Goal: Task Accomplishment & Management: Manage account settings

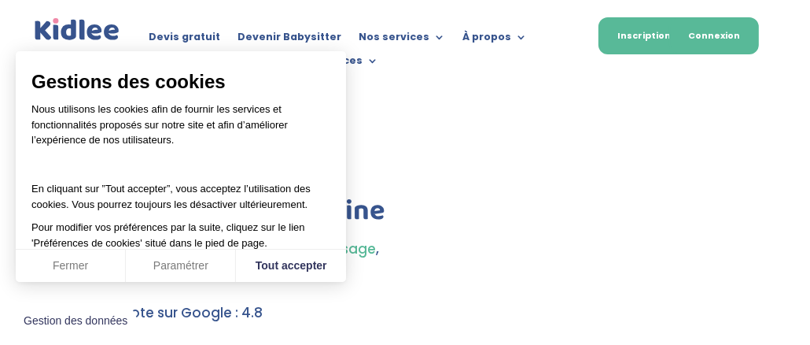
click at [705, 49] on link "Connexion" at bounding box center [715, 35] width 90 height 37
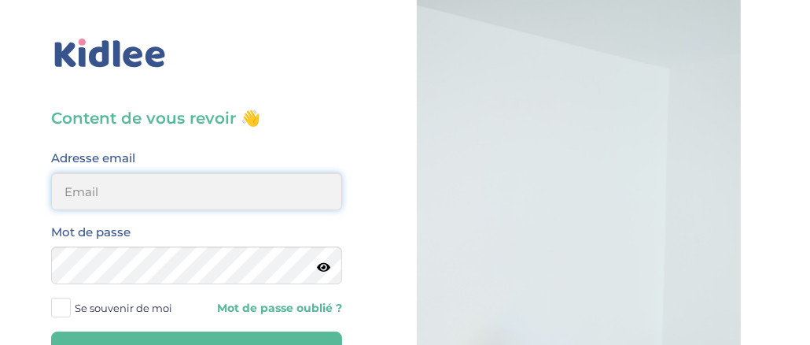
click at [220, 189] on input "email" at bounding box center [196, 191] width 291 height 38
type input "badrgouja123456@gmail.com"
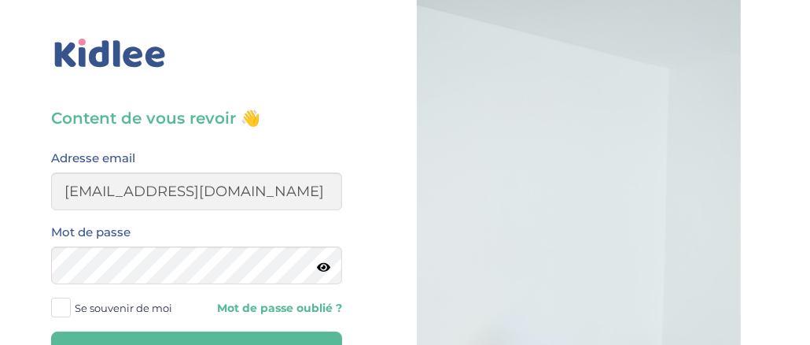
click at [330, 271] on icon at bounding box center [323, 267] width 13 height 12
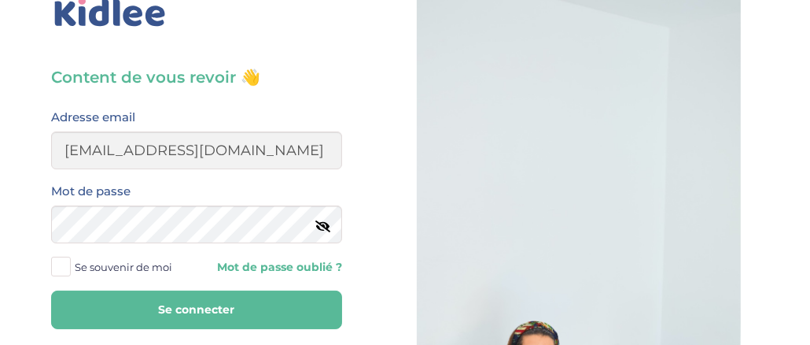
scroll to position [83, 0]
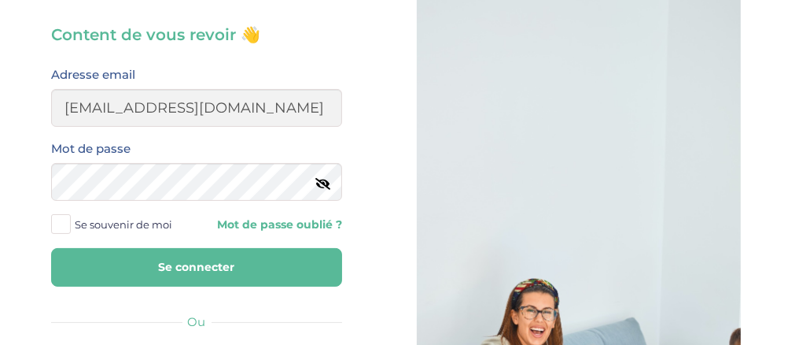
click at [277, 268] on button "Se connecter" at bounding box center [196, 267] width 291 height 39
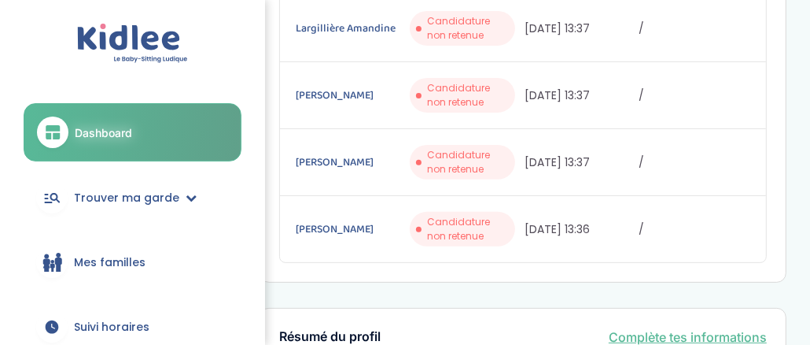
scroll to position [372, 0]
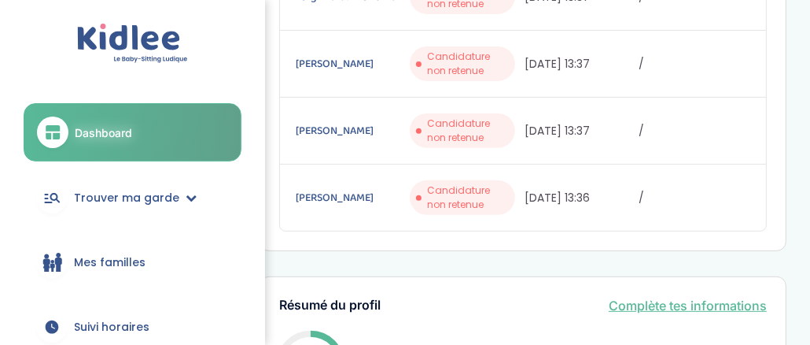
click at [478, 183] on span "Candidature non retenue" at bounding box center [468, 197] width 82 height 28
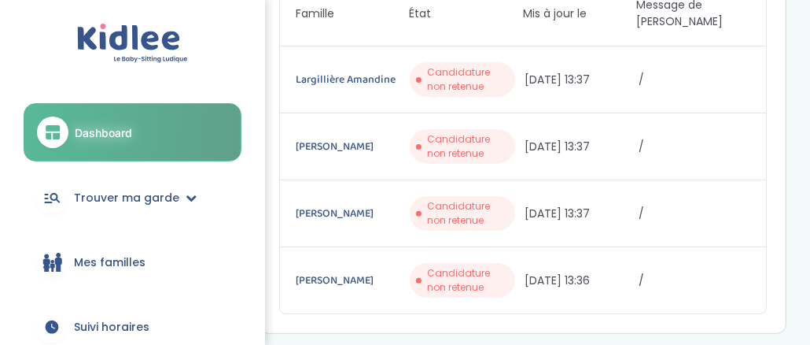
scroll to position [294, 0]
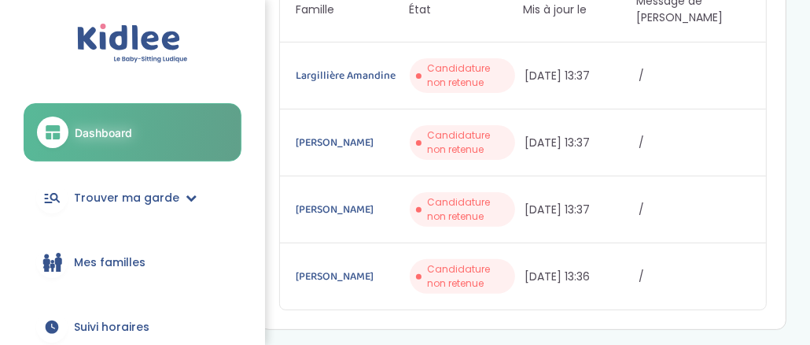
click at [591, 68] on span "09/10/2025 13:37" at bounding box center [581, 76] width 112 height 17
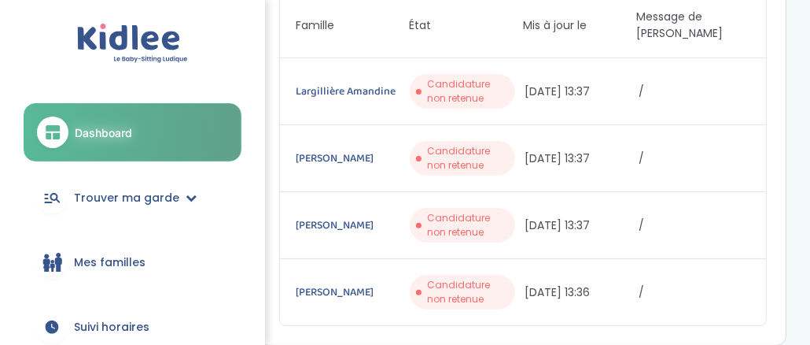
scroll to position [278, 0]
click at [119, 190] on span "Trouver ma garde" at bounding box center [126, 198] width 105 height 17
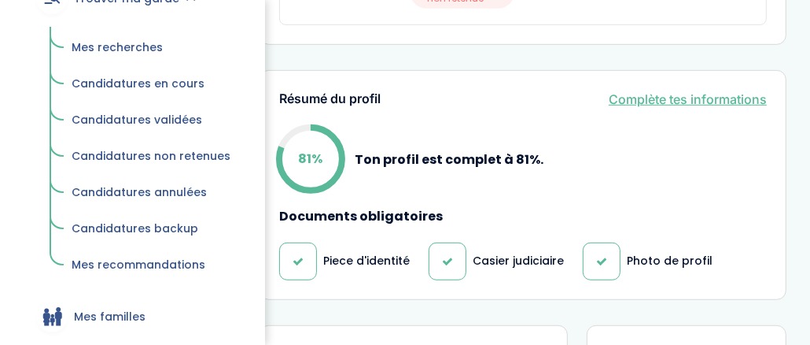
scroll to position [566, 0]
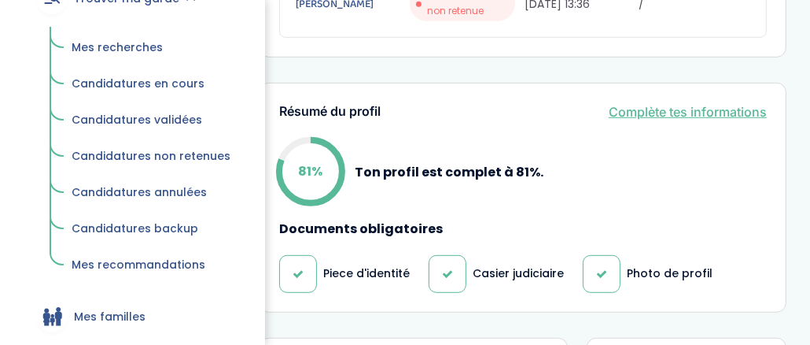
click at [657, 102] on div "Résumé du profil Complète tes informations 81% Ton profil est complet à 81%. Do…" at bounding box center [523, 198] width 527 height 230
click at [653, 102] on link "Complète tes informations" at bounding box center [688, 111] width 158 height 19
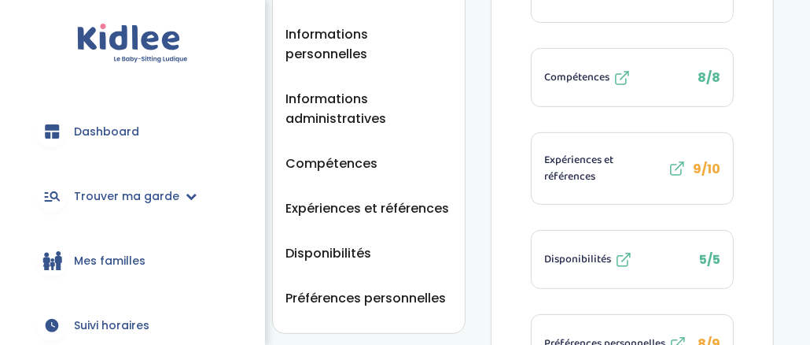
drag, startPoint x: 548, startPoint y: 184, endPoint x: 664, endPoint y: 68, distance: 164.7
click at [626, 99] on ul "Informations de connexion 3/3 Informations personnelles 14/15 Informations admi…" at bounding box center [632, 64] width 203 height 618
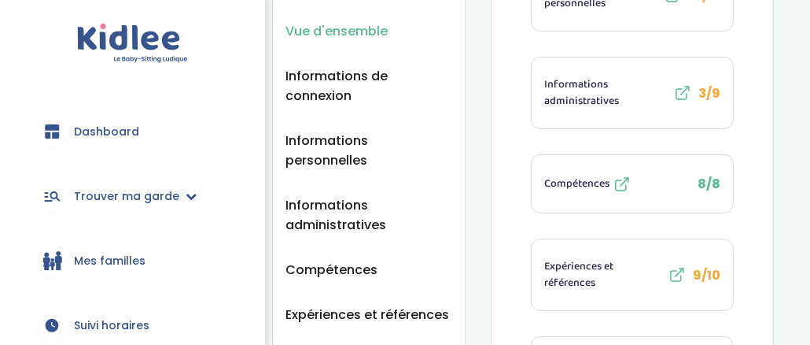
scroll to position [216, 0]
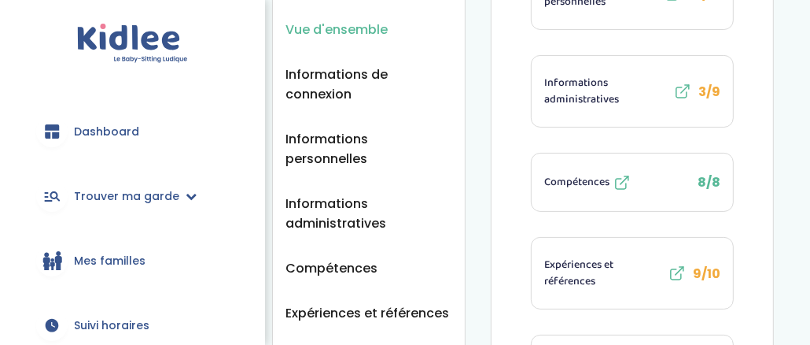
click at [685, 93] on icon at bounding box center [683, 91] width 19 height 19
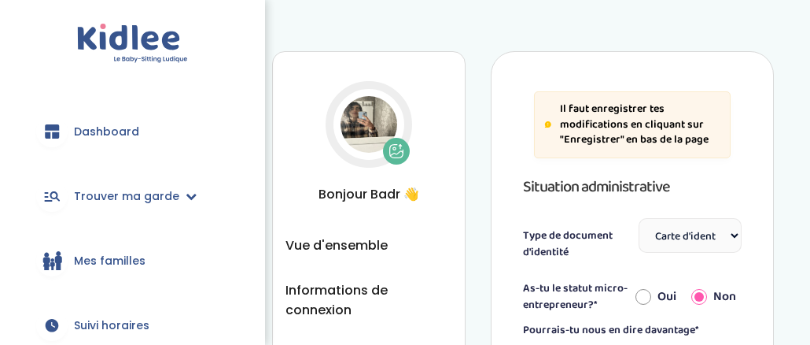
select select "Carte d'identité française ou Passeport français daté de moins de 5 ans"
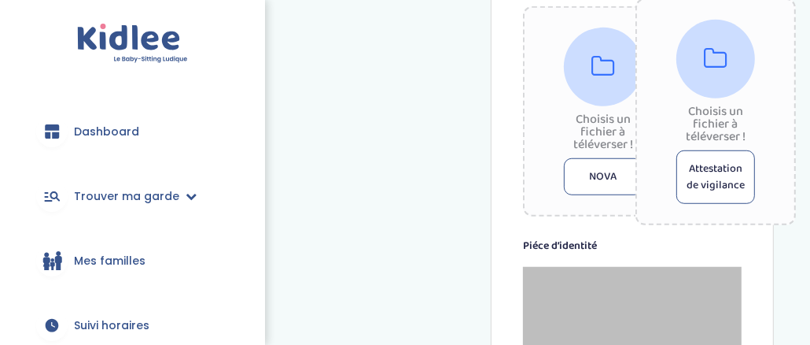
scroll to position [775, 0]
click at [707, 150] on button "Attestation de vigilance" at bounding box center [716, 177] width 79 height 54
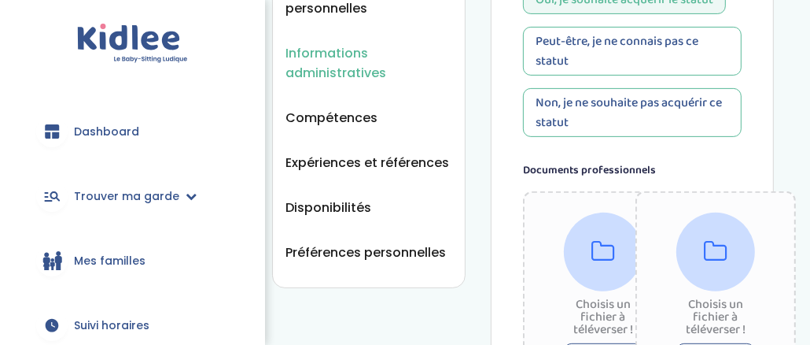
scroll to position [345, 0]
